Goal: Task Accomplishment & Management: Manage account settings

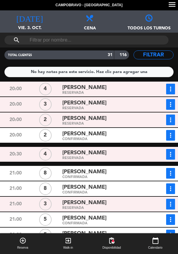
click at [66, 108] on div "RESERVADA" at bounding box center [105, 108] width 86 height 3
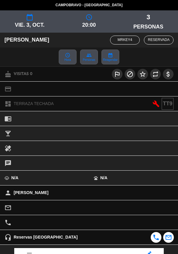
scroll to position [78, 0]
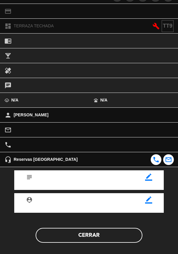
click at [89, 236] on button "Cerrar" at bounding box center [89, 235] width 107 height 15
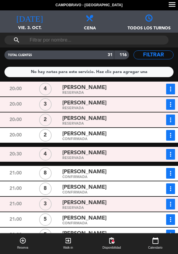
click at [5, 70] on div "No hay notas para este servicio. Haz clic para agregar una" at bounding box center [88, 72] width 169 height 10
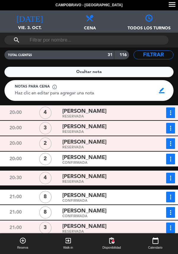
click at [139, 142] on div "[PERSON_NAME]" at bounding box center [105, 142] width 86 height 8
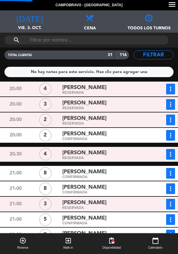
scroll to position [78, 0]
click at [3, 109] on div "20:00" at bounding box center [16, 104] width 30 height 11
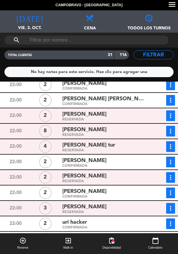
scroll to position [0, 0]
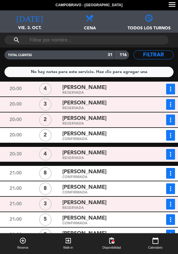
click at [107, 214] on span "[PERSON_NAME]" at bounding box center [84, 218] width 44 height 9
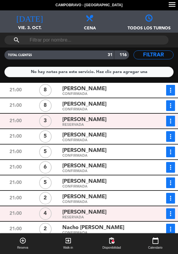
scroll to position [94, 0]
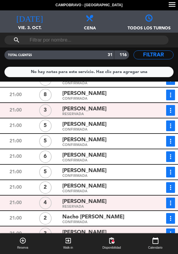
click at [136, 144] on div "CONFIRMADA" at bounding box center [105, 145] width 86 height 3
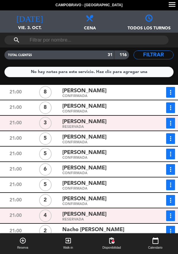
scroll to position [0, 0]
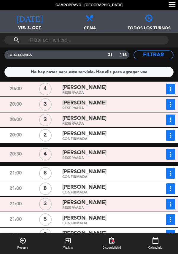
click at [170, 108] on button "more_vert" at bounding box center [170, 104] width 9 height 11
click at [161, 116] on link "Estado de la reserva" at bounding box center [153, 117] width 51 height 9
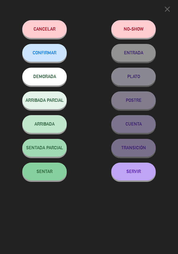
click at [49, 173] on span "SENTAR" at bounding box center [45, 171] width 16 height 5
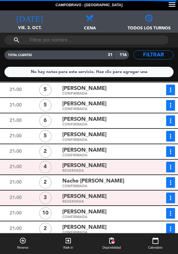
scroll to position [165, 0]
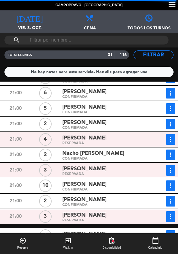
click at [111, 155] on div "Nacho [PERSON_NAME]" at bounding box center [105, 154] width 86 height 8
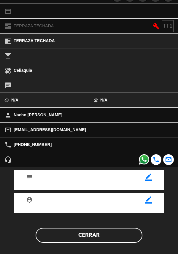
scroll to position [77, 0]
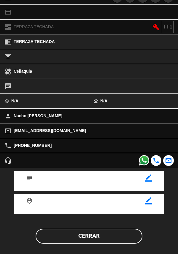
click at [105, 238] on button "Cerrar" at bounding box center [89, 236] width 107 height 15
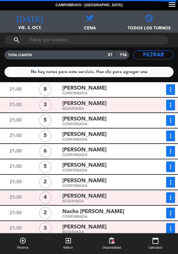
scroll to position [88, 0]
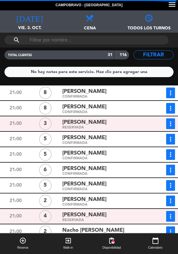
click at [135, 156] on div "[PERSON_NAME]" at bounding box center [105, 153] width 86 height 8
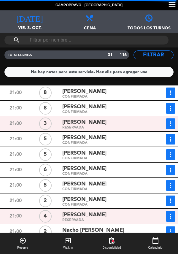
click at [172, 158] on button "more_vert" at bounding box center [170, 154] width 9 height 11
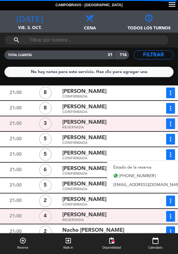
click at [144, 168] on link "Estado de la reserva" at bounding box center [148, 167] width 83 height 9
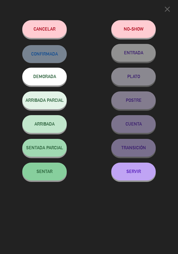
click at [51, 173] on span "SENTAR" at bounding box center [45, 171] width 16 height 5
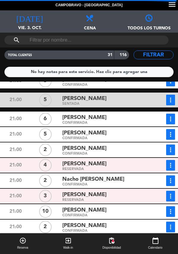
scroll to position [177, 0]
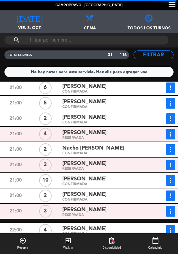
click at [172, 148] on icon "more_vert" at bounding box center [170, 149] width 7 height 7
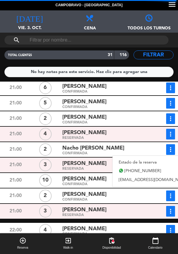
click at [144, 164] on link "Estado de la reserva" at bounding box center [154, 162] width 83 height 9
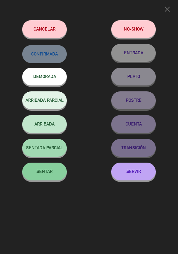
click at [48, 174] on span "SENTAR" at bounding box center [45, 171] width 16 height 5
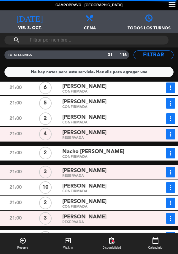
scroll to position [183, 0]
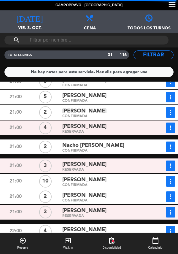
click at [170, 151] on button "more_vert" at bounding box center [170, 147] width 9 height 11
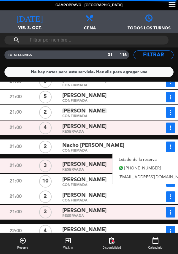
click at [151, 162] on link "Estado de la reserva" at bounding box center [154, 159] width 83 height 9
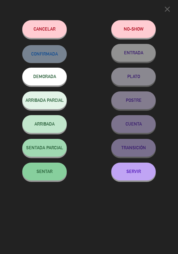
click at [40, 173] on span "SENTAR" at bounding box center [45, 171] width 16 height 5
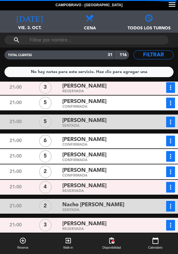
scroll to position [142, 0]
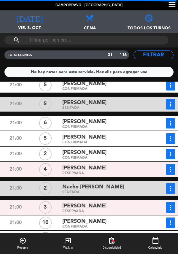
click at [82, 143] on div "CONFIRMADA" at bounding box center [105, 142] width 86 height 3
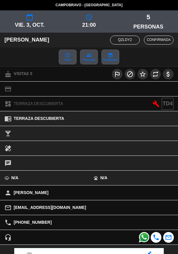
scroll to position [73, 0]
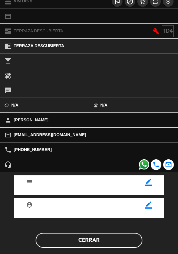
click at [120, 244] on button "Cerrar" at bounding box center [89, 240] width 107 height 15
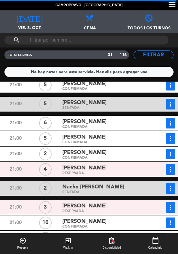
click at [172, 141] on icon "more_vert" at bounding box center [170, 138] width 7 height 7
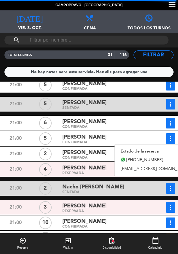
click at [149, 152] on link "Estado de la reserva" at bounding box center [156, 151] width 83 height 9
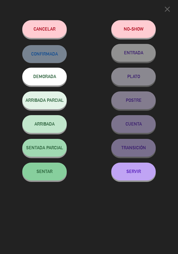
click at [47, 171] on span "SENTAR" at bounding box center [45, 171] width 16 height 5
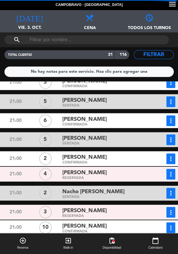
scroll to position [29, 0]
click at [2, 52] on div "Campobravo - [GEOGRAPHIC_DATA] menu [DATE] vie. 3. oct. [DATE] Todos los servic…" at bounding box center [89, 127] width 178 height 254
click at [2, 78] on div "21:00" at bounding box center [16, 83] width 30 height 11
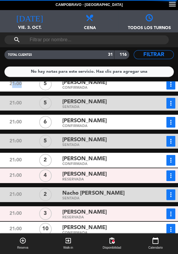
click at [2, 79] on div "21:00" at bounding box center [16, 84] width 30 height 11
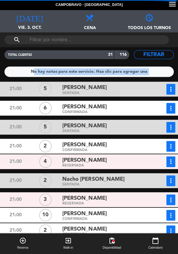
scroll to position [92, 0]
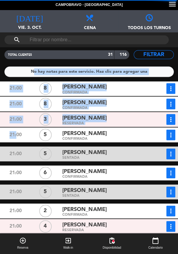
click at [160, 117] on div "20:00 4 [PERSON_NAME] RESERVADA more_vert Estado de la reserva 20:00 3 [PERSON_…" at bounding box center [89, 179] width 181 height 195
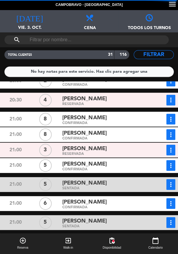
scroll to position [70, 0]
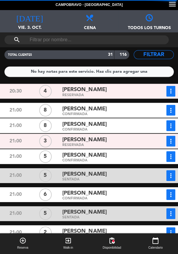
click at [174, 122] on icon "more_vert" at bounding box center [170, 125] width 7 height 7
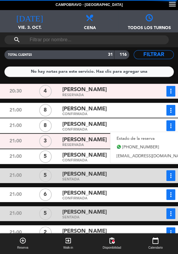
click at [152, 134] on link "Estado de la reserva" at bounding box center [151, 138] width 83 height 9
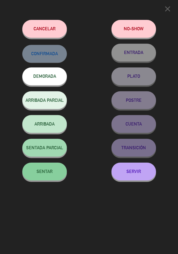
click at [163, 15] on button "close" at bounding box center [167, 10] width 12 height 12
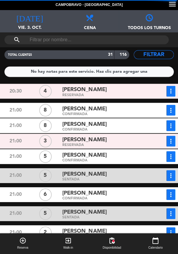
click at [167, 36] on div "search" at bounding box center [86, 40] width 164 height 9
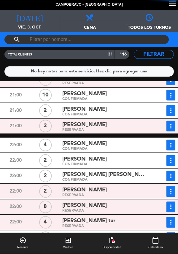
scroll to position [260, 0]
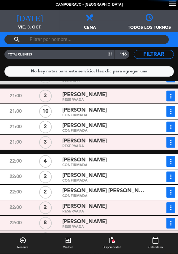
click at [173, 139] on icon "more_vert" at bounding box center [170, 142] width 7 height 7
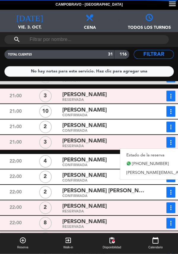
scroll to position [0, 0]
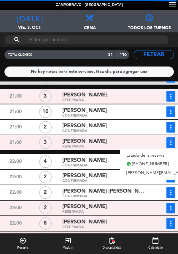
click at [149, 151] on link "Estado de la reserva" at bounding box center [178, 155] width 116 height 9
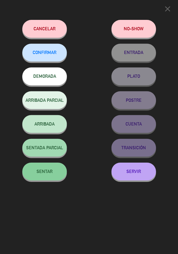
click at [56, 169] on button "SENTAR" at bounding box center [44, 172] width 45 height 18
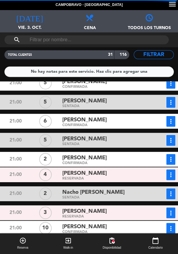
scroll to position [81, 0]
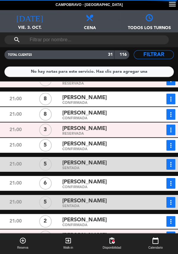
click at [103, 109] on span "[PERSON_NAME]" at bounding box center [84, 113] width 44 height 9
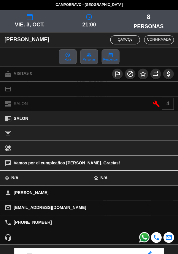
scroll to position [72, 0]
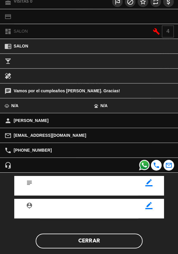
click at [103, 241] on button "Cerrar" at bounding box center [89, 241] width 107 height 15
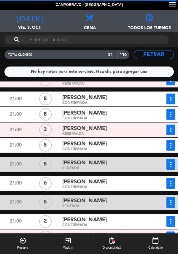
click at [174, 111] on icon "more_vert" at bounding box center [170, 114] width 7 height 7
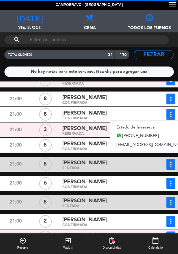
click at [152, 123] on link "Estado de la reserva" at bounding box center [151, 127] width 83 height 9
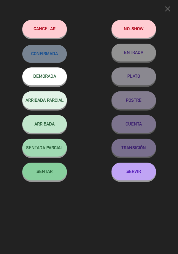
click at [49, 174] on span "SENTAR" at bounding box center [45, 171] width 16 height 5
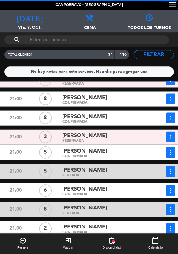
click at [170, 115] on icon "more_vert" at bounding box center [170, 118] width 7 height 7
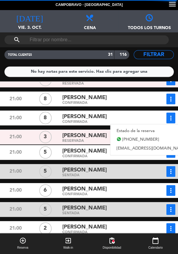
click at [152, 127] on link "Estado de la reserva" at bounding box center [151, 131] width 83 height 9
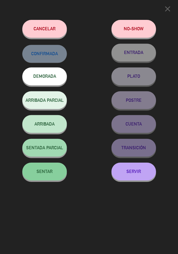
click at [53, 176] on button "SENTAR" at bounding box center [44, 172] width 45 height 18
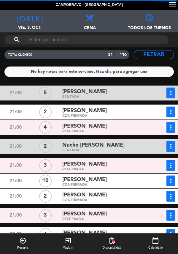
scroll to position [221, 0]
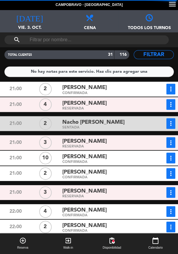
click at [174, 189] on icon "more_vert" at bounding box center [170, 192] width 7 height 7
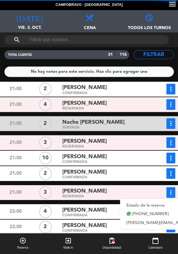
click at [154, 201] on link "Estado de la reserva" at bounding box center [178, 205] width 116 height 9
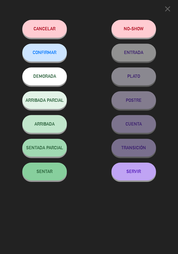
click at [57, 171] on button "SENTAR" at bounding box center [44, 172] width 45 height 18
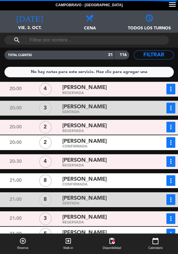
scroll to position [0, 0]
click at [135, 110] on div "[PERSON_NAME]" at bounding box center [105, 107] width 86 height 8
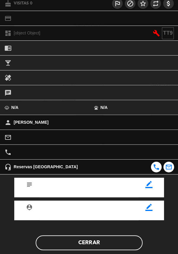
scroll to position [63, 0]
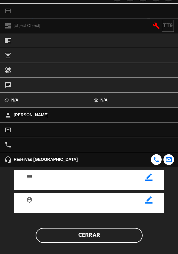
click at [130, 239] on button "Cerrar" at bounding box center [89, 235] width 107 height 15
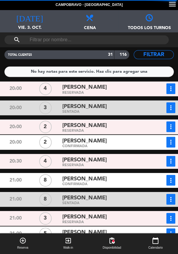
click at [173, 131] on button "more_vert" at bounding box center [170, 127] width 9 height 11
click at [163, 142] on link "Estado de la reserva" at bounding box center [153, 139] width 51 height 9
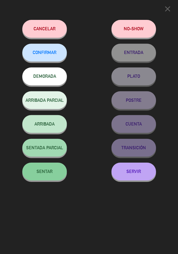
click at [49, 173] on span "SENTAR" at bounding box center [45, 171] width 16 height 5
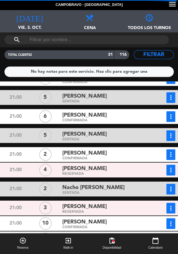
scroll to position [189, 0]
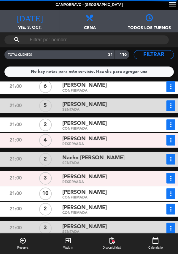
click at [171, 142] on icon "more_vert" at bounding box center [170, 140] width 7 height 7
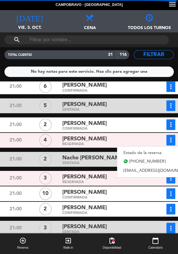
click at [146, 150] on link "Estado de la reserva" at bounding box center [158, 153] width 83 height 9
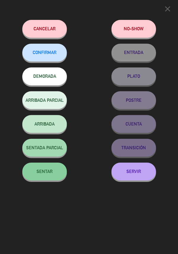
click at [48, 174] on span "SENTAR" at bounding box center [45, 171] width 16 height 5
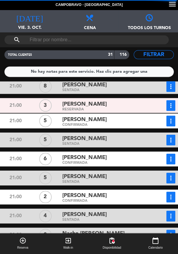
scroll to position [111, 0]
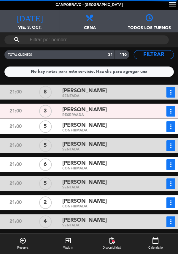
click at [174, 112] on icon "more_vert" at bounding box center [170, 111] width 7 height 7
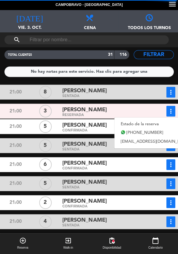
click at [152, 124] on link "Estado de la reserva" at bounding box center [155, 124] width 83 height 9
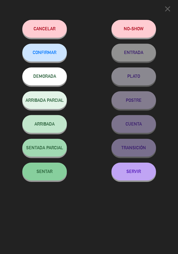
click at [168, 12] on icon "close" at bounding box center [167, 9] width 9 height 9
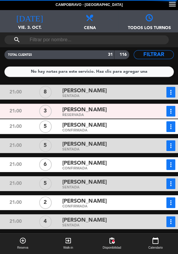
click at [96, 113] on span "[PERSON_NAME]" at bounding box center [84, 110] width 44 height 9
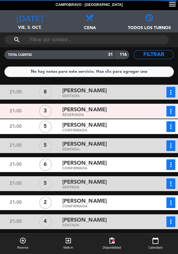
scroll to position [69, 0]
click at [173, 112] on icon "more_vert" at bounding box center [170, 111] width 7 height 7
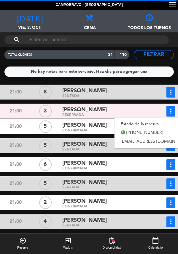
click at [155, 124] on link "Estado de la reserva" at bounding box center [155, 124] width 83 height 9
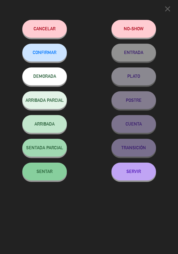
click at [59, 171] on button "SENTAR" at bounding box center [44, 172] width 45 height 18
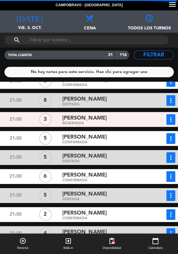
scroll to position [105, 0]
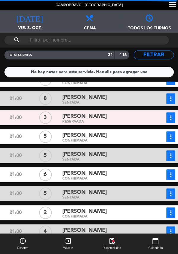
click at [173, 120] on icon "more_vert" at bounding box center [170, 117] width 7 height 7
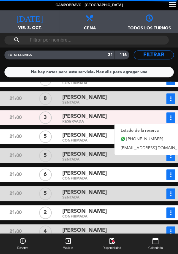
click at [145, 133] on link "Estado de la reserva" at bounding box center [155, 130] width 83 height 9
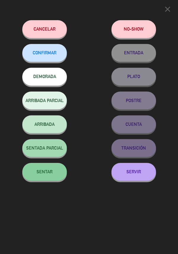
click at [54, 174] on button "SENTAR" at bounding box center [44, 172] width 45 height 18
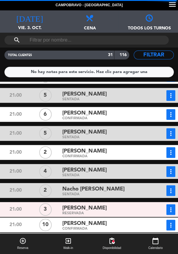
scroll to position [231, 0]
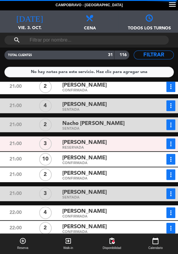
click at [171, 179] on button "more_vert" at bounding box center [170, 174] width 9 height 11
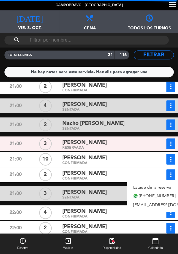
click at [149, 191] on link "Estado de la reserva" at bounding box center [168, 187] width 83 height 9
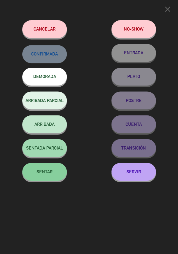
click at [50, 169] on button "SENTAR" at bounding box center [44, 172] width 45 height 18
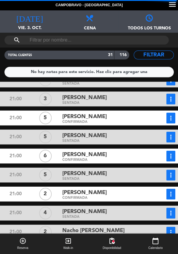
scroll to position [123, 0]
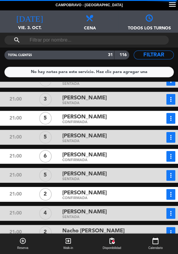
click at [174, 196] on icon "more_vert" at bounding box center [170, 194] width 7 height 7
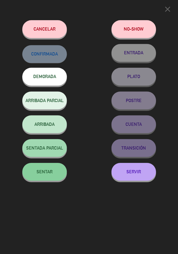
click at [60, 173] on button "SENTAR" at bounding box center [44, 172] width 45 height 18
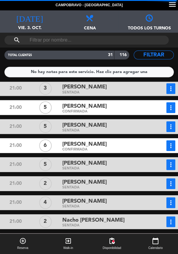
scroll to position [111, 0]
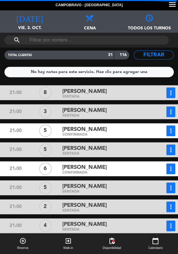
click at [118, 130] on div "[PERSON_NAME]" at bounding box center [105, 129] width 86 height 8
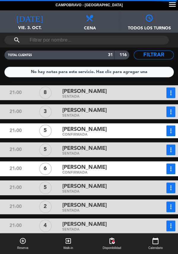
click at [168, 135] on button "more_vert" at bounding box center [170, 130] width 9 height 11
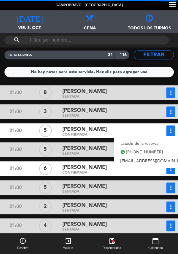
click at [138, 140] on link "Estado de la reserva" at bounding box center [155, 143] width 83 height 9
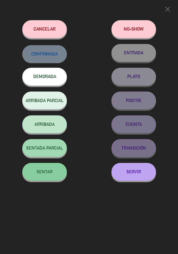
click at [57, 172] on button "SENTAR" at bounding box center [44, 172] width 45 height 18
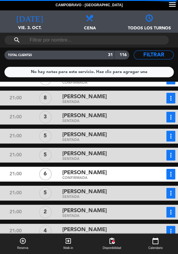
scroll to position [57, 0]
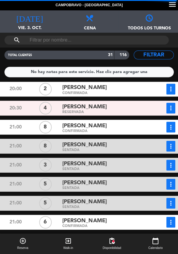
click at [174, 135] on div "20:00 4 [PERSON_NAME] RESERVADA more_vert Estado de la reserva 20:00 3 [PERSON_…" at bounding box center [89, 179] width 181 height 195
click at [173, 131] on button "more_vert" at bounding box center [170, 127] width 9 height 11
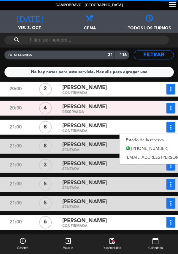
click at [143, 142] on link "Estado de la reserva" at bounding box center [177, 139] width 116 height 9
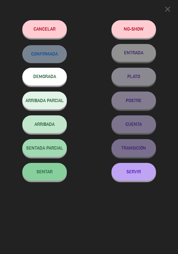
click at [51, 172] on span "SENTAR" at bounding box center [45, 171] width 16 height 5
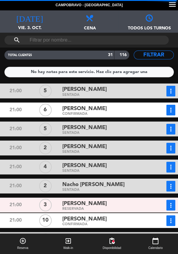
scroll to position [209, 0]
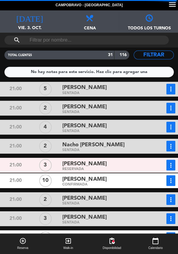
click at [100, 176] on div "[PERSON_NAME]" at bounding box center [105, 179] width 86 height 8
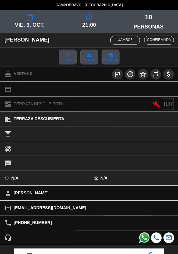
scroll to position [76, 0]
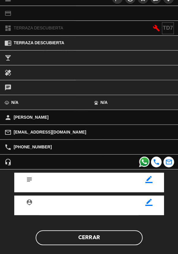
click at [130, 243] on button "Cerrar" at bounding box center [89, 237] width 107 height 15
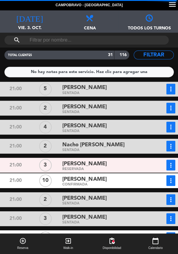
scroll to position [225, 0]
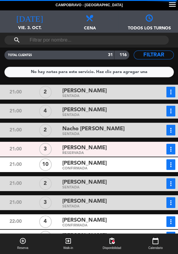
click at [168, 167] on icon "more_vert" at bounding box center [170, 164] width 7 height 7
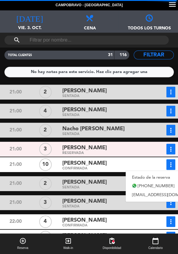
click at [152, 179] on link "Estado de la reserva" at bounding box center [167, 177] width 83 height 9
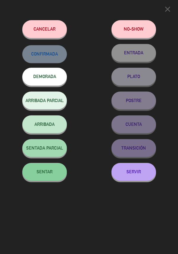
click at [55, 176] on button "SENTAR" at bounding box center [44, 172] width 45 height 18
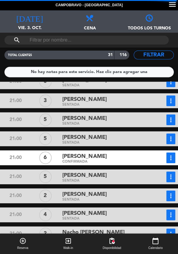
scroll to position [117, 0]
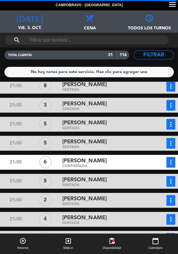
click at [116, 122] on div "[PERSON_NAME]" at bounding box center [105, 123] width 86 height 8
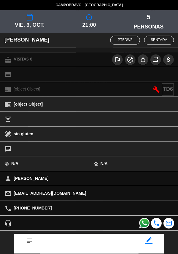
scroll to position [63, 0]
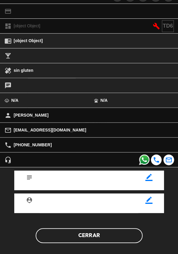
click at [92, 232] on button "Cerrar" at bounding box center [89, 235] width 107 height 15
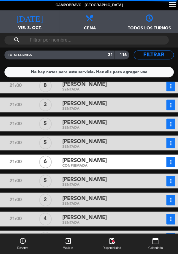
scroll to position [45, 0]
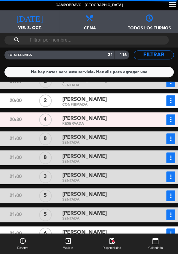
click at [133, 137] on div "[PERSON_NAME]" at bounding box center [105, 137] width 86 height 8
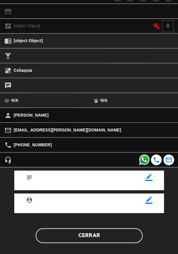
scroll to position [63, 0]
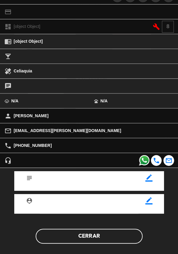
click at [83, 239] on button "Cerrar" at bounding box center [89, 236] width 107 height 15
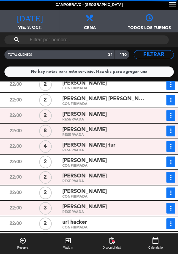
scroll to position [29, 0]
click at [121, 211] on div "RESERVADA" at bounding box center [105, 212] width 86 height 3
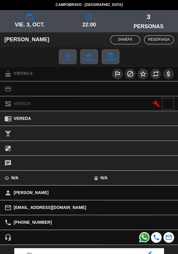
scroll to position [74, 0]
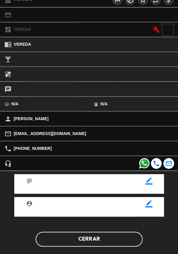
click at [111, 238] on button "Cerrar" at bounding box center [89, 239] width 107 height 15
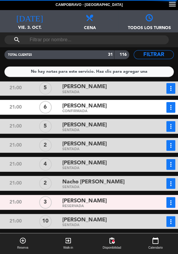
scroll to position [172, 0]
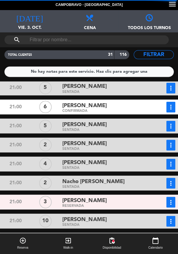
click at [65, 197] on span "[PERSON_NAME]" at bounding box center [84, 201] width 44 height 9
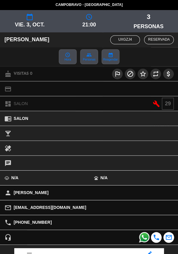
scroll to position [76, 0]
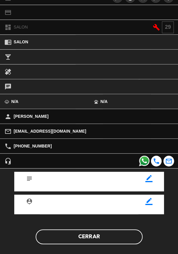
click at [103, 235] on button "Cerrar" at bounding box center [89, 237] width 107 height 15
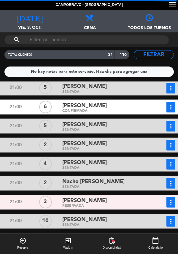
click at [172, 199] on icon "more_vert" at bounding box center [170, 202] width 7 height 7
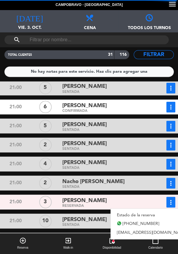
click at [138, 211] on link "Estado de la reserva" at bounding box center [152, 215] width 83 height 9
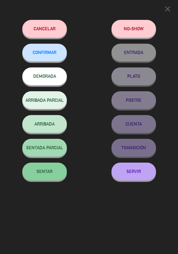
click at [49, 173] on span "SENTAR" at bounding box center [45, 171] width 16 height 5
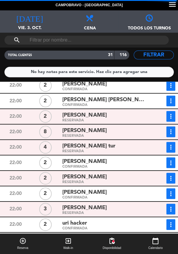
scroll to position [173, 0]
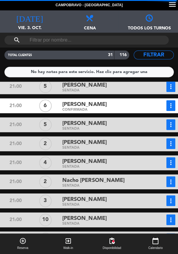
click at [111, 182] on div "Nacho [PERSON_NAME]" at bounding box center [105, 180] width 86 height 8
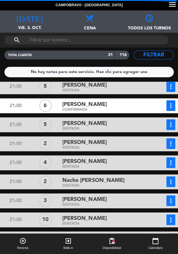
click at [113, 200] on div "[PERSON_NAME]" at bounding box center [105, 199] width 86 height 8
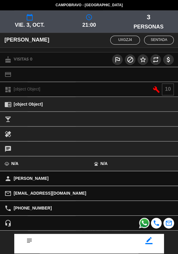
scroll to position [63, 0]
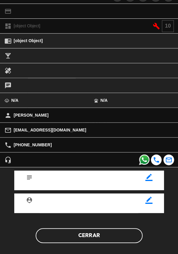
click at [121, 236] on button "Cerrar" at bounding box center [89, 235] width 107 height 15
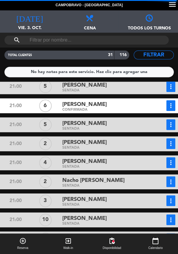
scroll to position [167, 0]
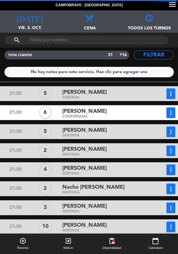
click at [55, 109] on div "6" at bounding box center [46, 112] width 30 height 11
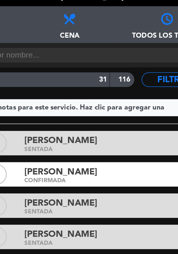
click at [50, 42] on input "text" at bounding box center [86, 40] width 115 height 9
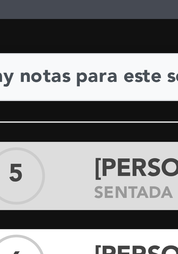
click at [43, 65] on div "Campobravo - [GEOGRAPHIC_DATA] menu [DATE] vie. 3. oct. [DATE] Todos los servic…" at bounding box center [89, 127] width 178 height 254
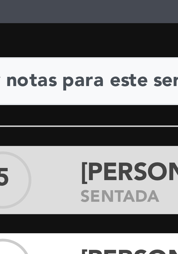
click at [74, 90] on span "[PERSON_NAME]" at bounding box center [84, 92] width 44 height 9
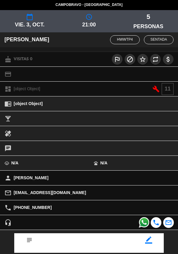
scroll to position [59, 0]
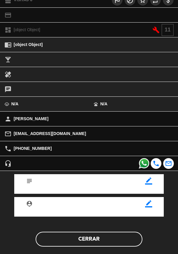
click at [87, 239] on button "Cerrar" at bounding box center [89, 239] width 107 height 15
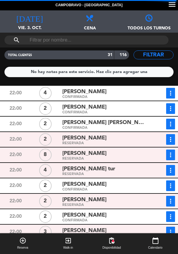
scroll to position [336, 0]
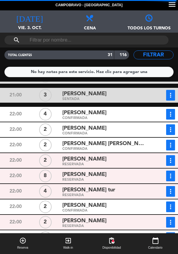
click at [120, 194] on div "RESERVADA" at bounding box center [105, 195] width 86 height 3
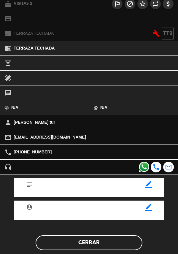
scroll to position [78, 0]
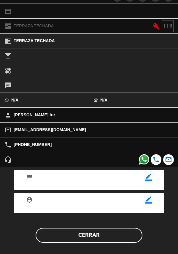
click at [62, 241] on button "Cerrar" at bounding box center [89, 235] width 107 height 15
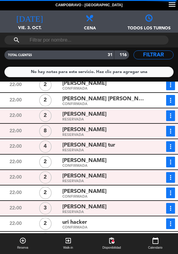
scroll to position [25, 0]
click at [176, 224] on div "20:00 4 [PERSON_NAME] RESERVADA more_vert Estado de la reserva 20:00 3 [PERSON_…" at bounding box center [89, 179] width 181 height 195
click at [115, 100] on div "[PERSON_NAME] [PERSON_NAME]" at bounding box center [105, 99] width 86 height 8
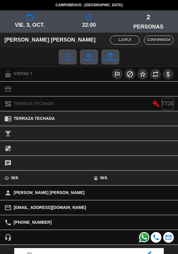
scroll to position [63, 0]
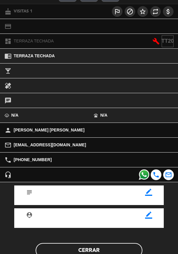
click at [90, 247] on button "Cerrar" at bounding box center [89, 250] width 107 height 15
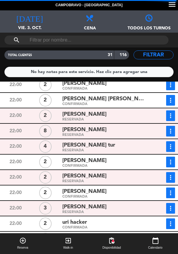
scroll to position [337, 0]
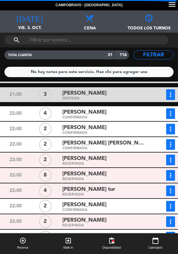
click at [118, 108] on div "[PERSON_NAME]" at bounding box center [105, 112] width 86 height 8
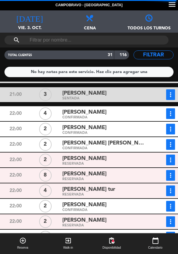
scroll to position [77, 0]
